Goal: Information Seeking & Learning: Find specific page/section

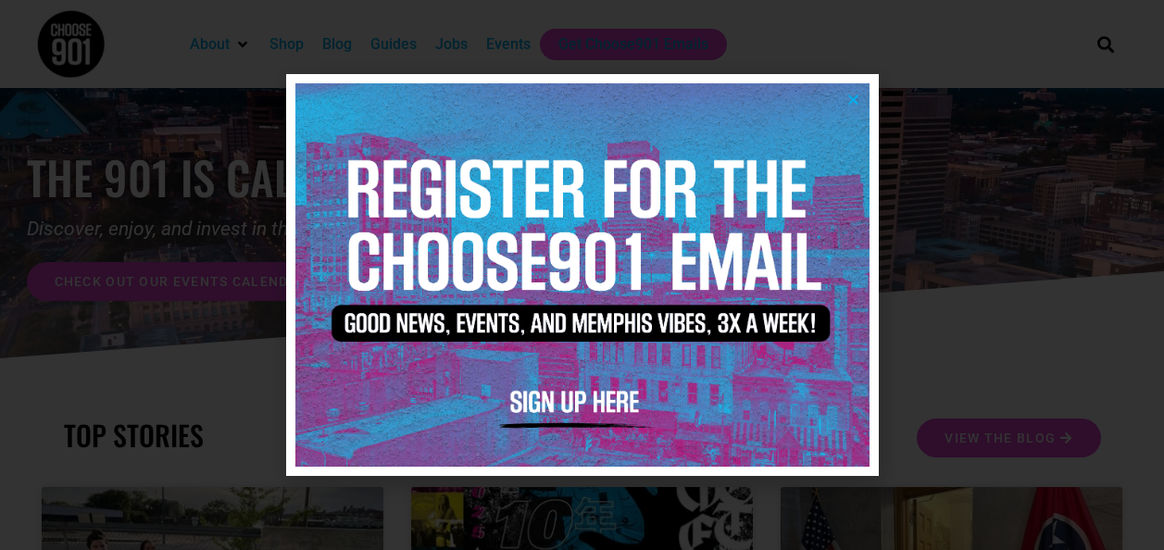
click at [847, 106] on icon "Close" at bounding box center [854, 100] width 14 height 14
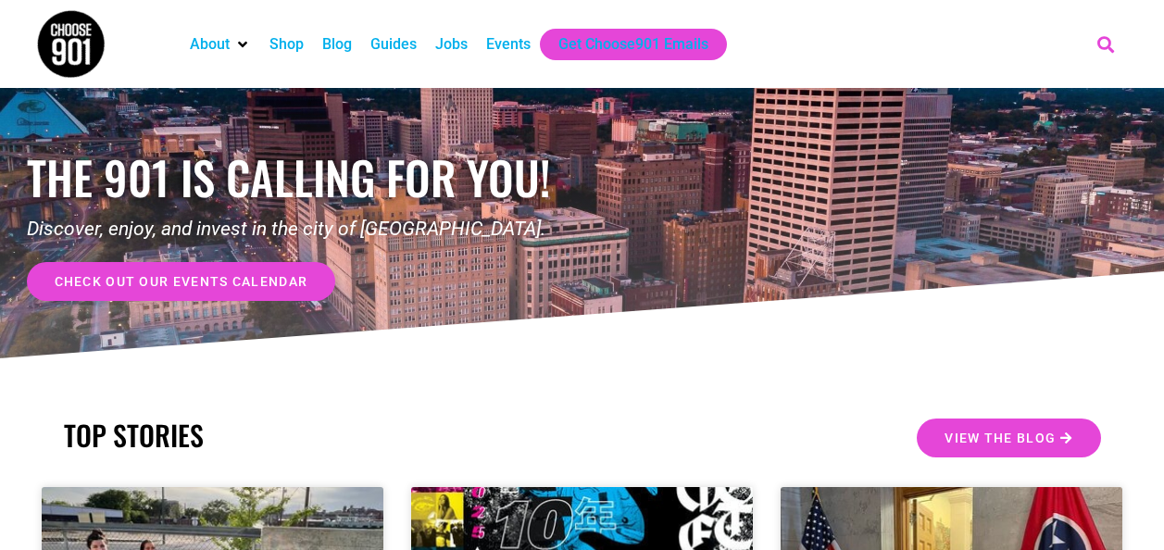
click at [1109, 43] on icon "Search" at bounding box center [1105, 44] width 31 height 31
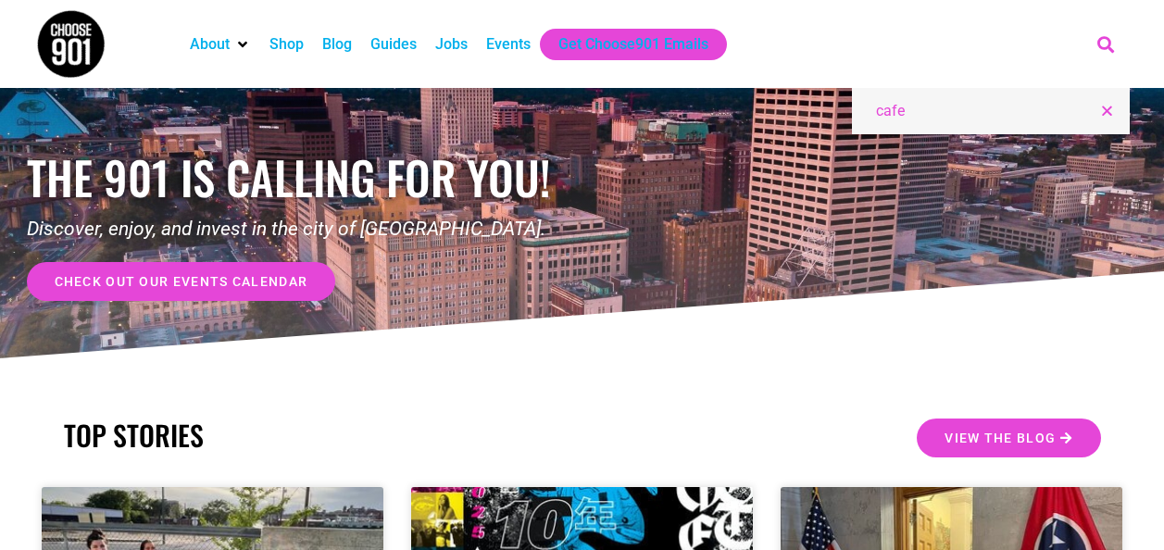
type input "cafe"
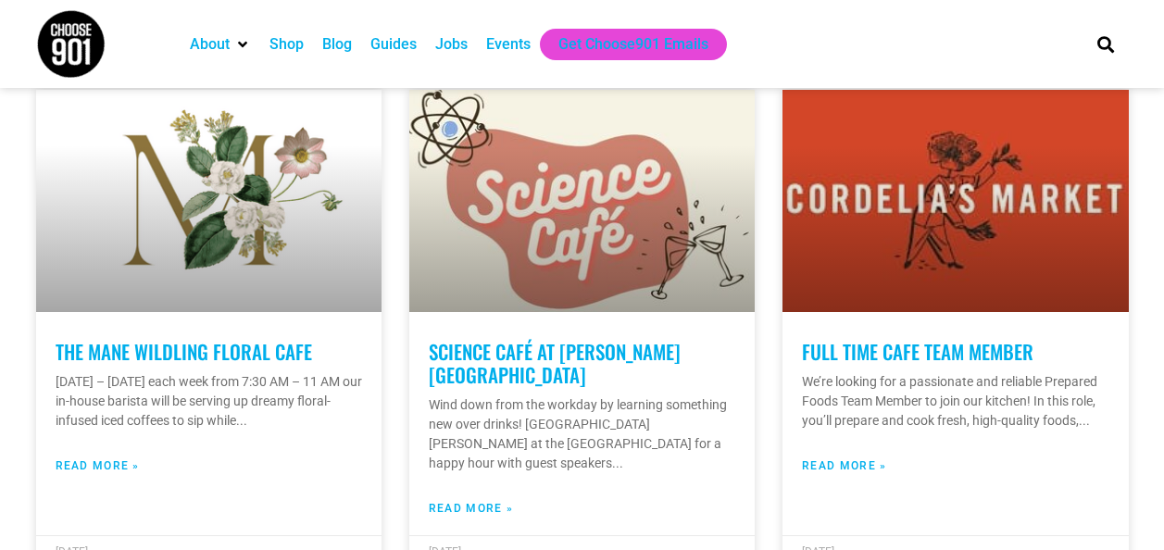
scroll to position [937, 0]
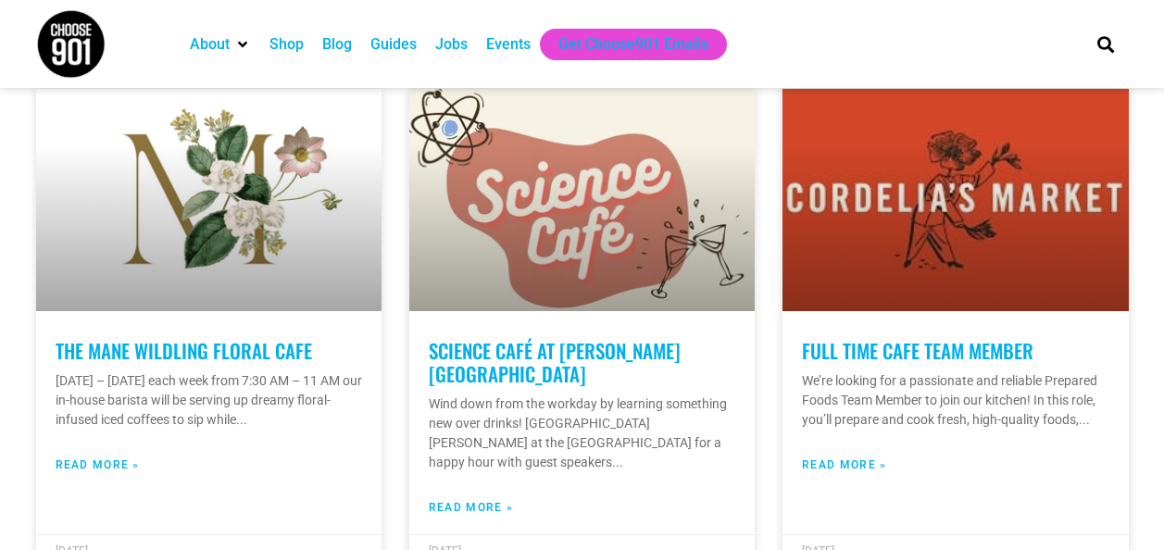
click at [845, 44] on ul "About Contact Us Donate Shop Blog Guides Jobs Events Get Choose901 Emails" at bounding box center [624, 44] width 886 height 31
click at [906, 26] on div "About Contact Us Donate Shop Blog Guides Jobs Events Get Choose901 Emails" at bounding box center [623, 44] width 904 height 88
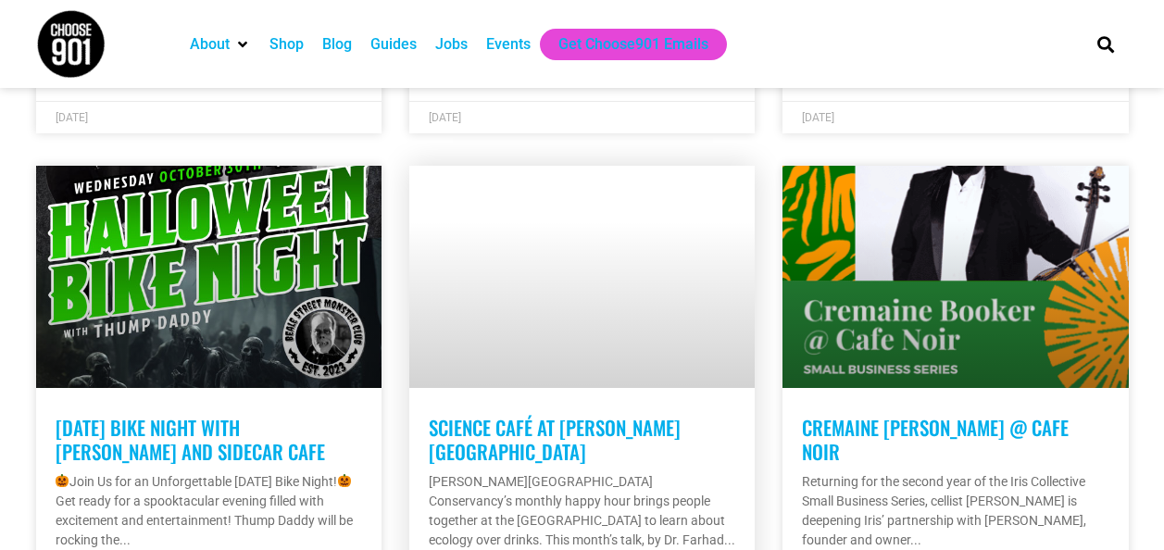
scroll to position [1902, 0]
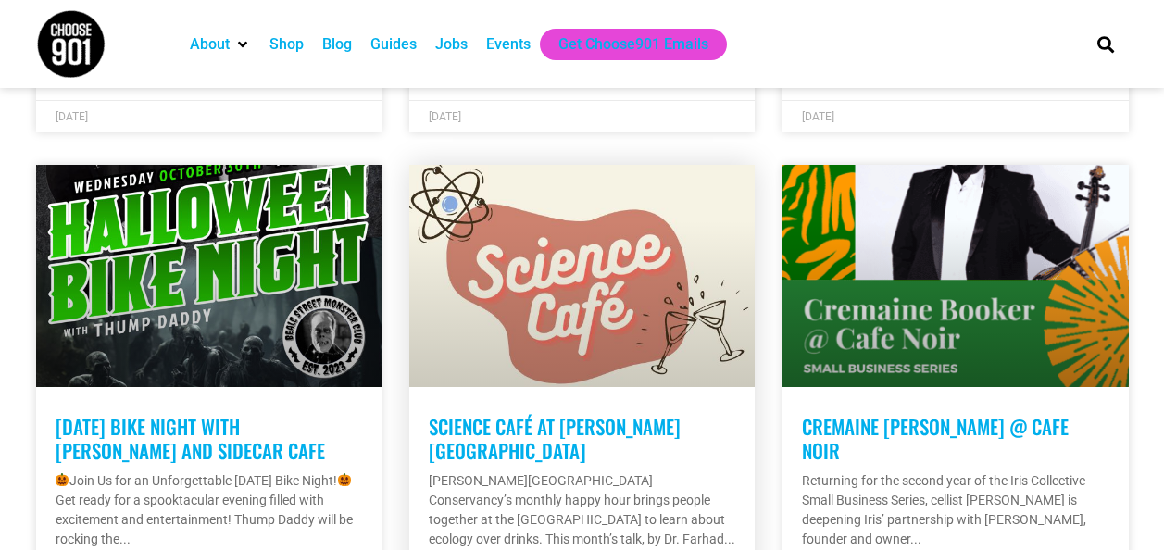
click at [673, 263] on link at bounding box center [582, 276] width 346 height 222
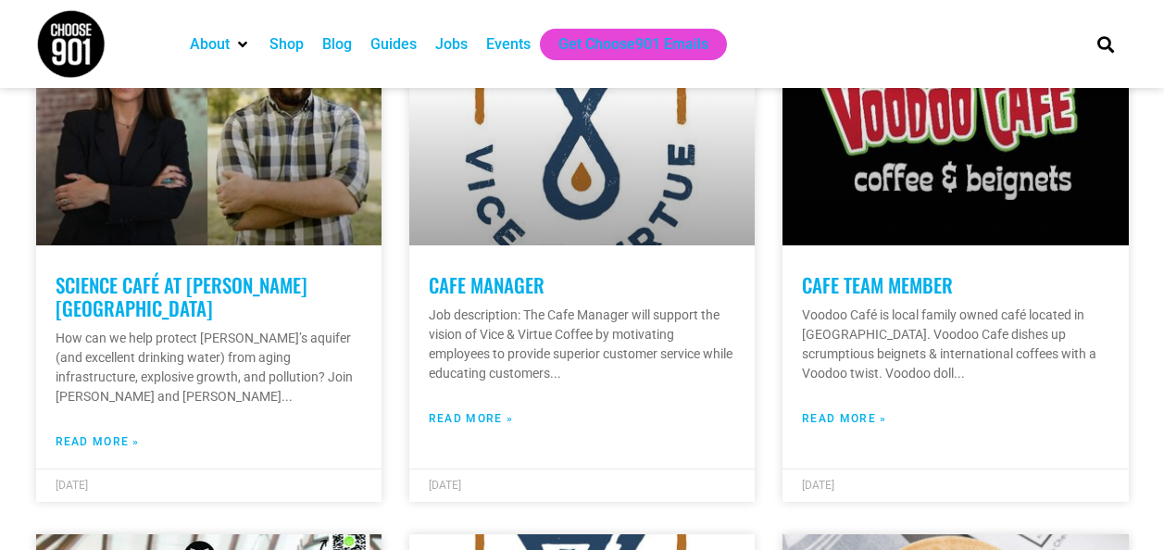
scroll to position [3044, 0]
